Goal: Check status: Check status

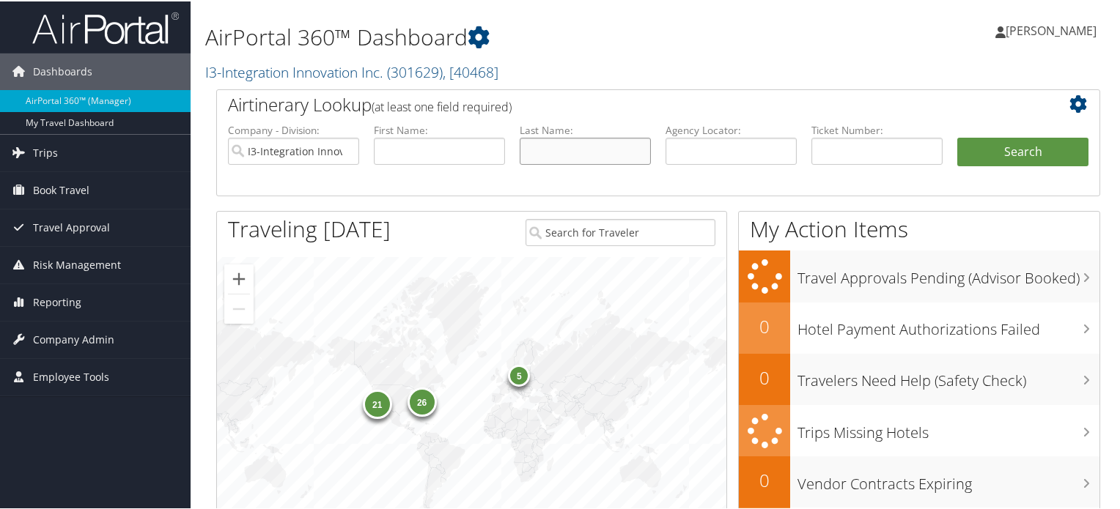
click at [551, 156] on input "text" at bounding box center [584, 149] width 131 height 27
type input "[PERSON_NAME]"
click at [957, 136] on button "Search" at bounding box center [1022, 150] width 131 height 29
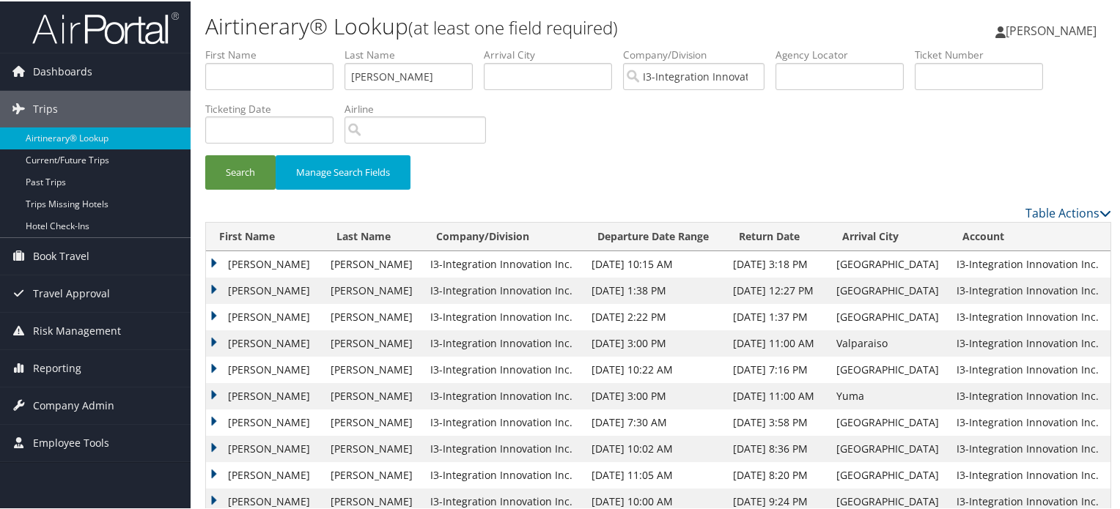
click at [276, 368] on td "[PERSON_NAME]" at bounding box center [264, 368] width 117 height 26
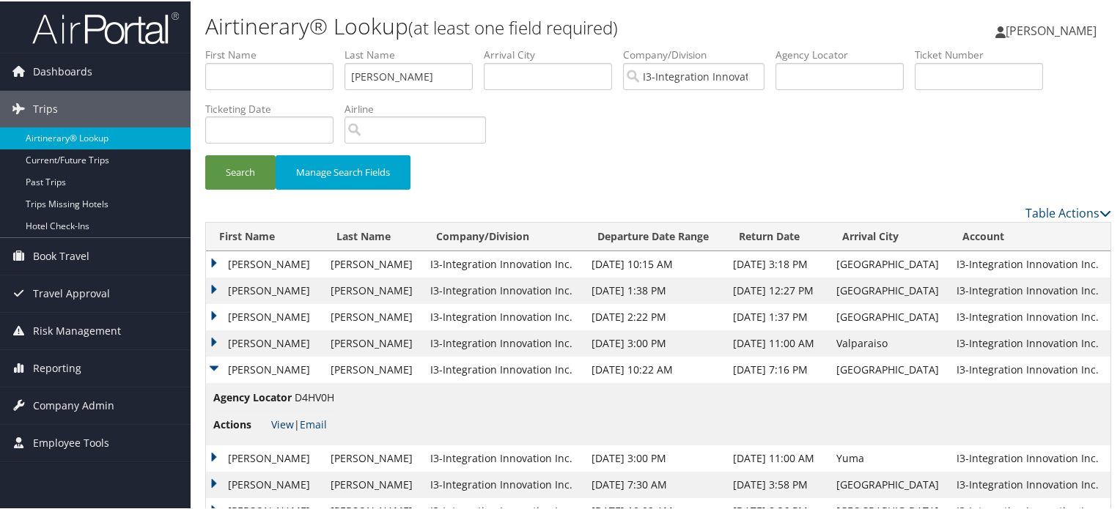
click at [278, 426] on link "View" at bounding box center [282, 423] width 23 height 14
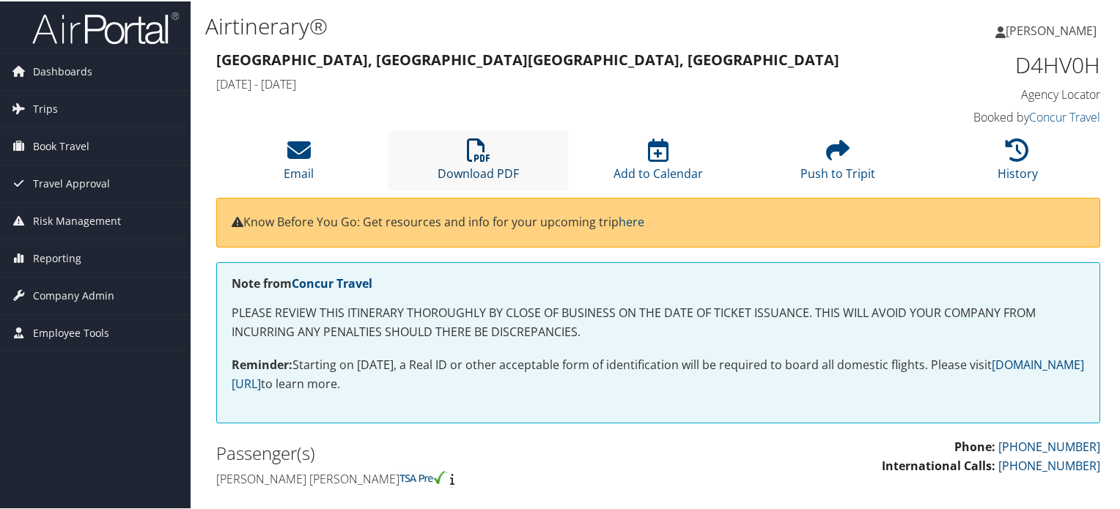
click at [487, 152] on icon at bounding box center [478, 148] width 23 height 23
click at [803, 445] on p "Phone: 800-369-9858 International Calls: 801-960-4043" at bounding box center [884, 455] width 431 height 37
